Goal: Transaction & Acquisition: Purchase product/service

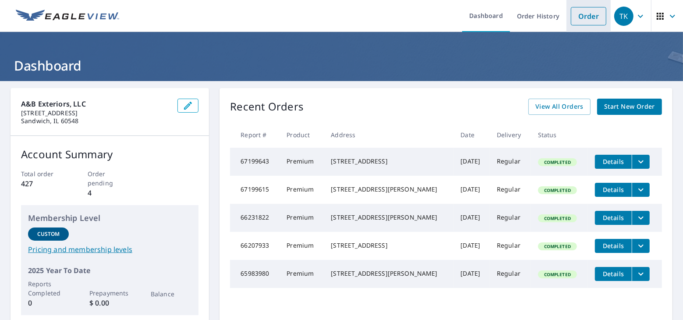
click at [580, 11] on link "Order" at bounding box center [588, 16] width 35 height 18
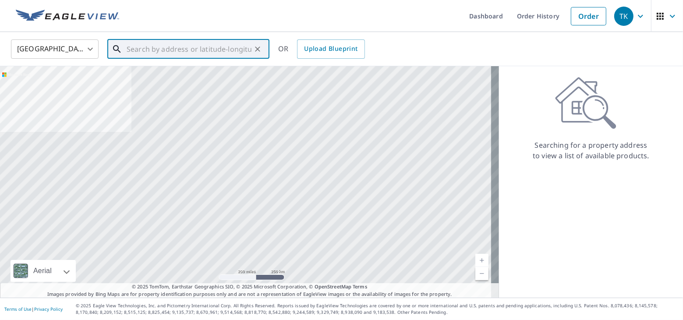
click at [142, 42] on input "text" at bounding box center [189, 49] width 125 height 25
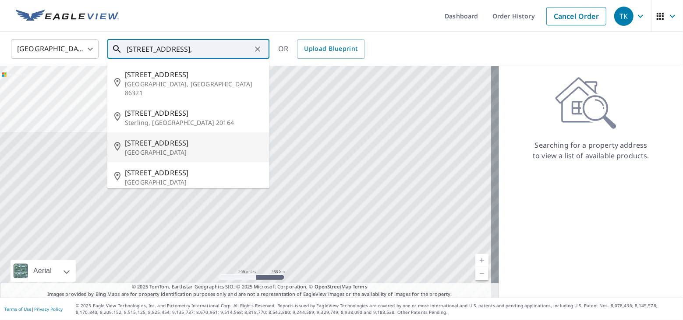
click at [130, 138] on span "[STREET_ADDRESS]" at bounding box center [194, 143] width 138 height 11
type input "[STREET_ADDRESS]"
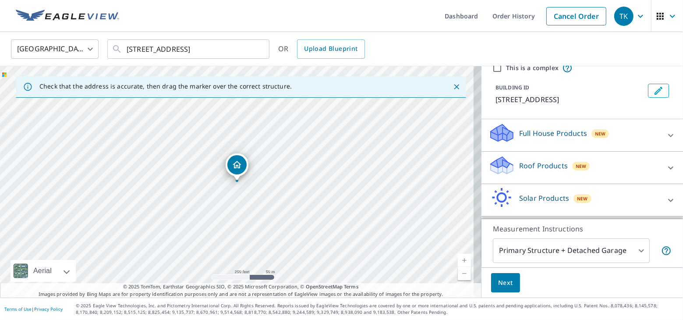
scroll to position [55, 0]
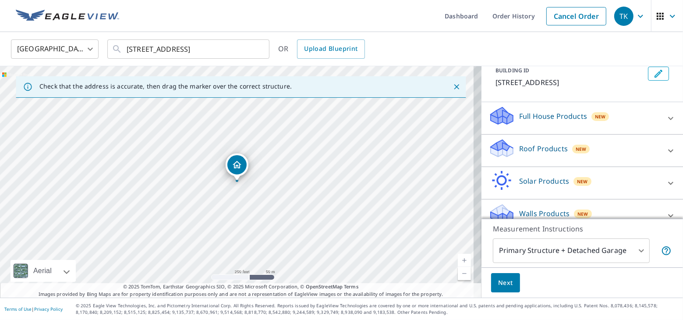
click at [606, 147] on div "Roof Products New" at bounding box center [575, 150] width 172 height 25
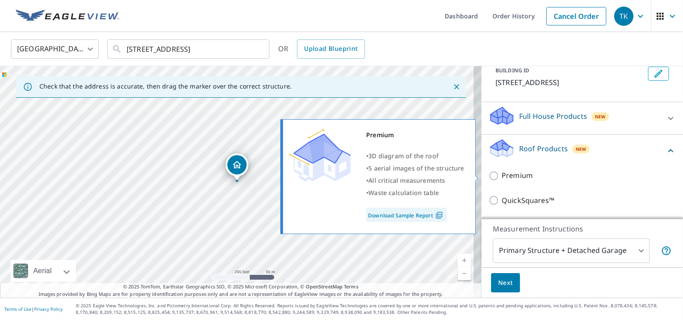
click at [504, 170] on p "Premium" at bounding box center [517, 175] width 31 height 11
click at [502, 170] on input "Premium" at bounding box center [495, 175] width 13 height 11
checkbox input "true"
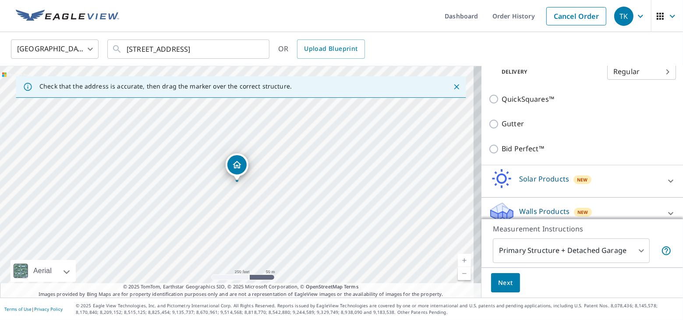
scroll to position [195, 0]
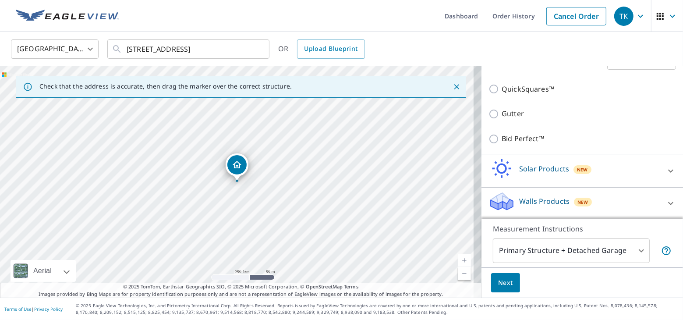
click at [614, 248] on body "TK TK Dashboard Order History Cancel Order TK [GEOGRAPHIC_DATA] [GEOGRAPHIC_DAT…" at bounding box center [341, 160] width 683 height 320
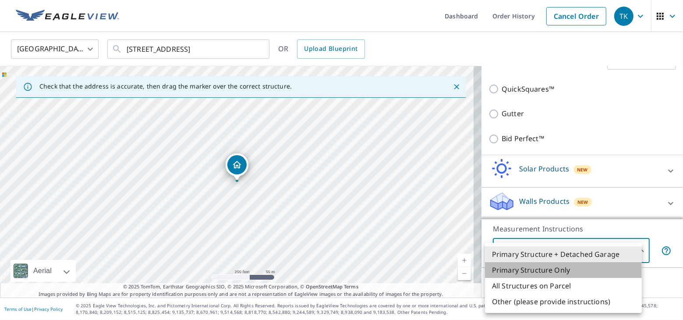
click at [552, 269] on li "Primary Structure Only" at bounding box center [563, 270] width 157 height 16
type input "2"
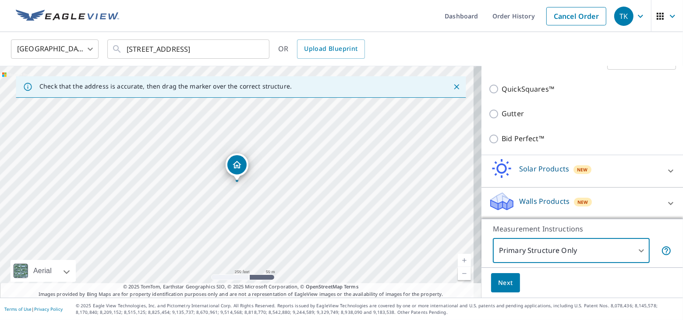
click at [499, 284] on span "Next" at bounding box center [505, 282] width 15 height 11
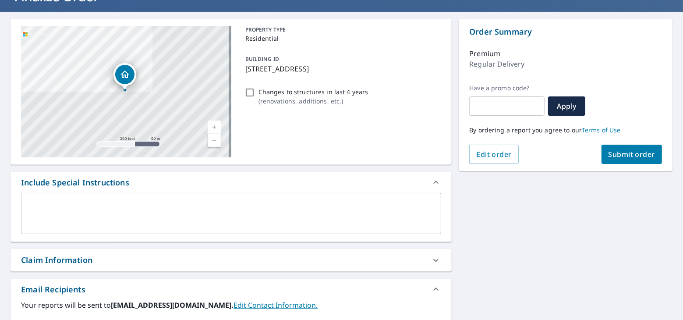
scroll to position [164, 0]
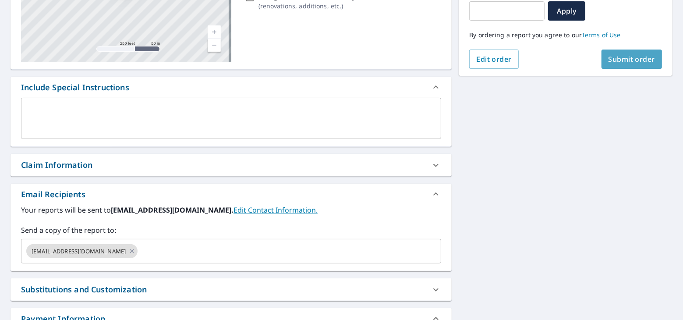
click at [628, 51] on button "Submit order" at bounding box center [632, 59] width 61 height 19
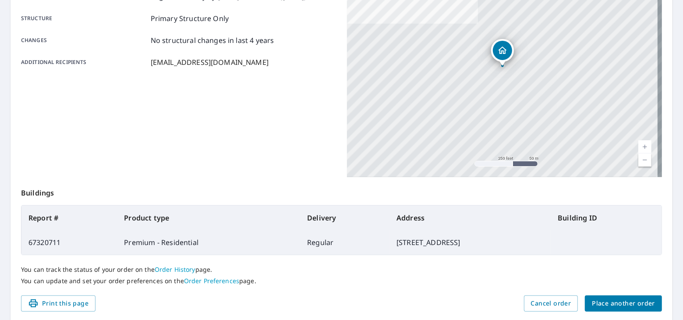
scroll to position [195, 0]
